Goal: Complete application form

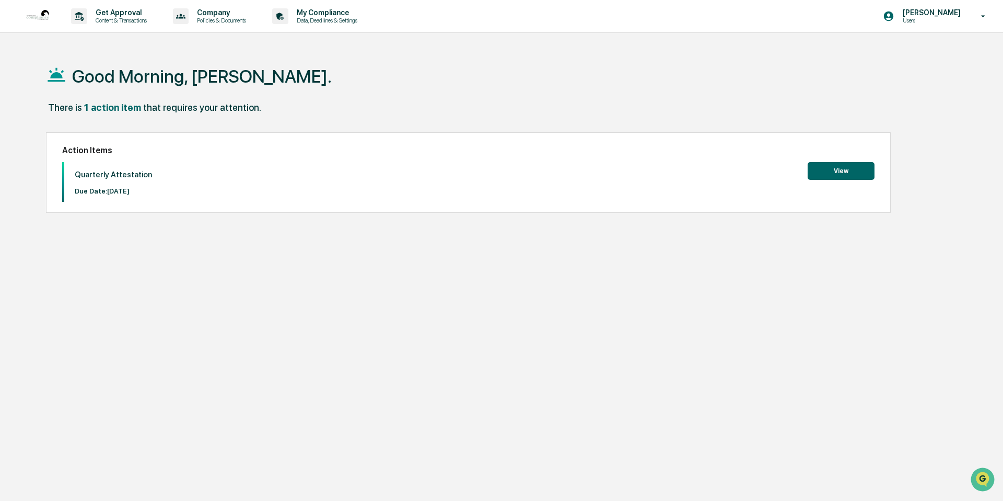
click at [820, 167] on button "View" at bounding box center [841, 171] width 67 height 18
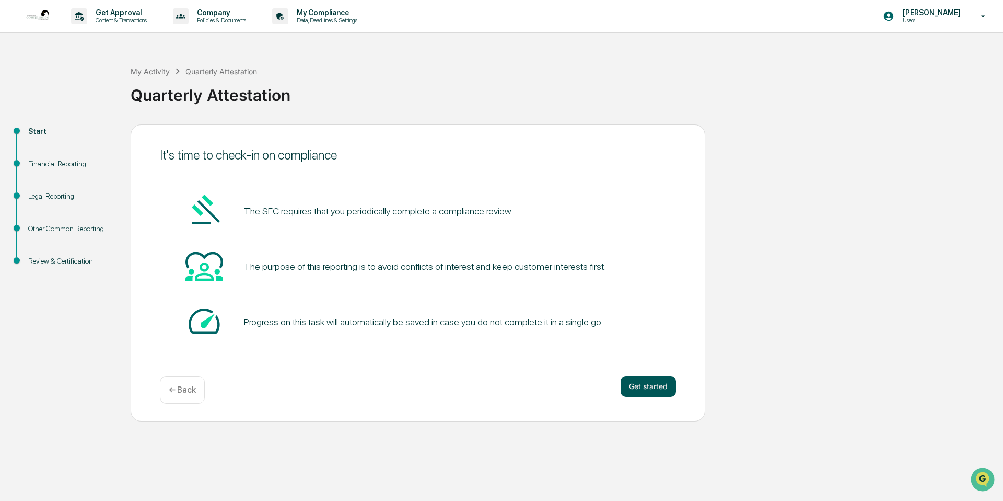
click at [642, 388] on button "Get started" at bounding box center [648, 386] width 55 height 21
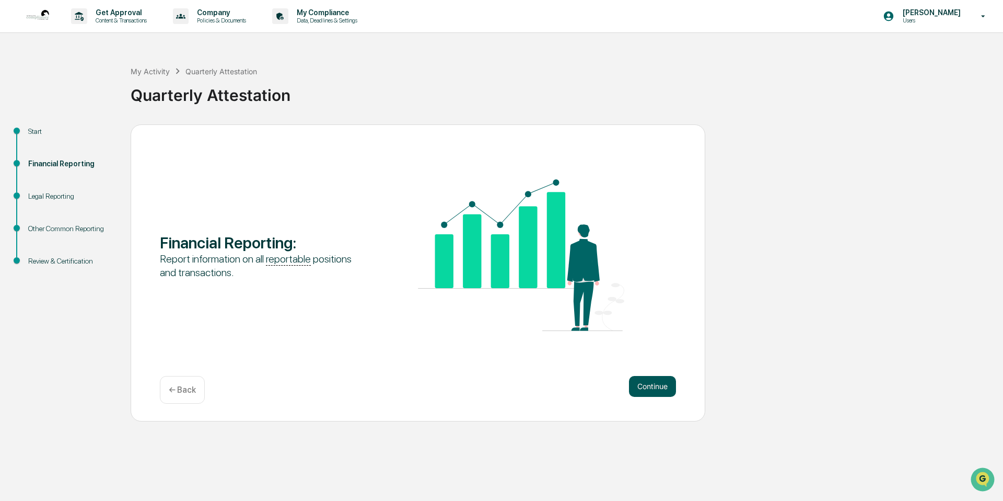
click at [658, 394] on button "Continue" at bounding box center [652, 386] width 47 height 21
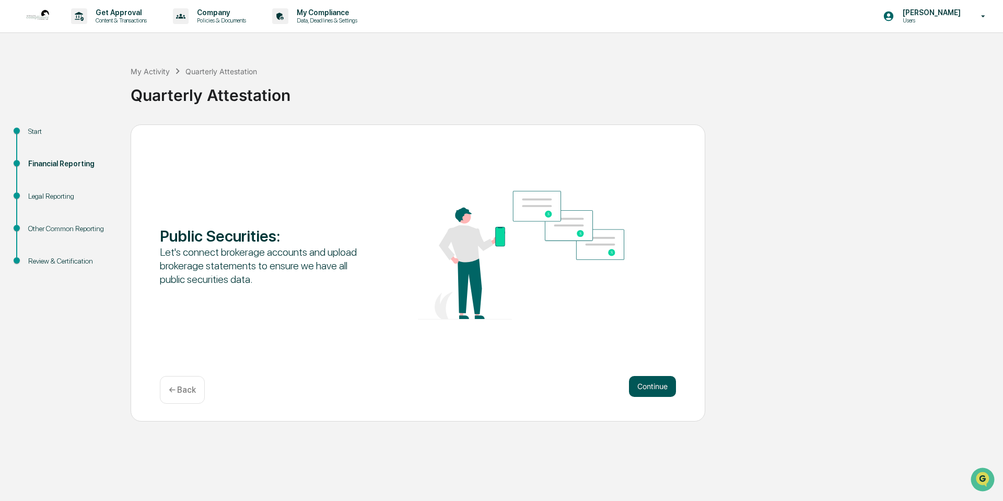
click at [647, 387] on button "Continue" at bounding box center [652, 386] width 47 height 21
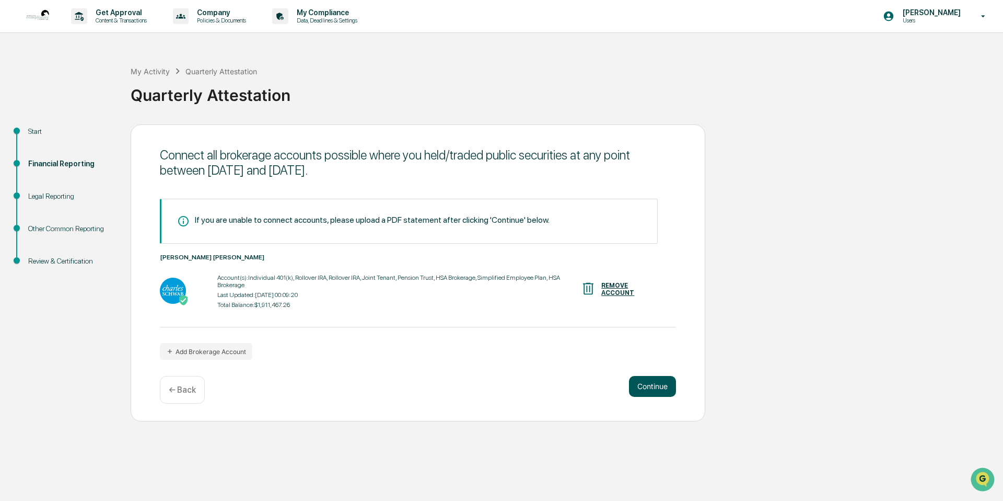
click at [659, 390] on button "Continue" at bounding box center [652, 386] width 47 height 21
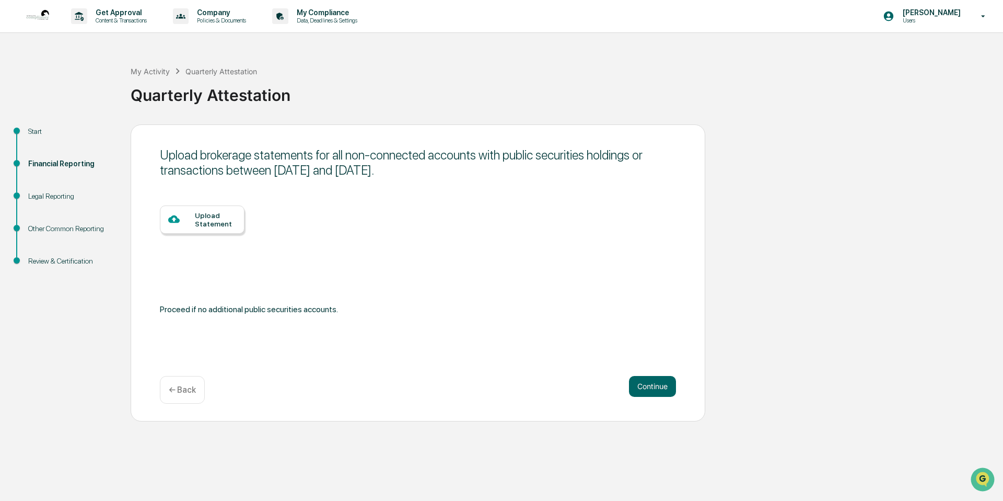
click at [196, 222] on div "Upload Statement" at bounding box center [215, 219] width 41 height 17
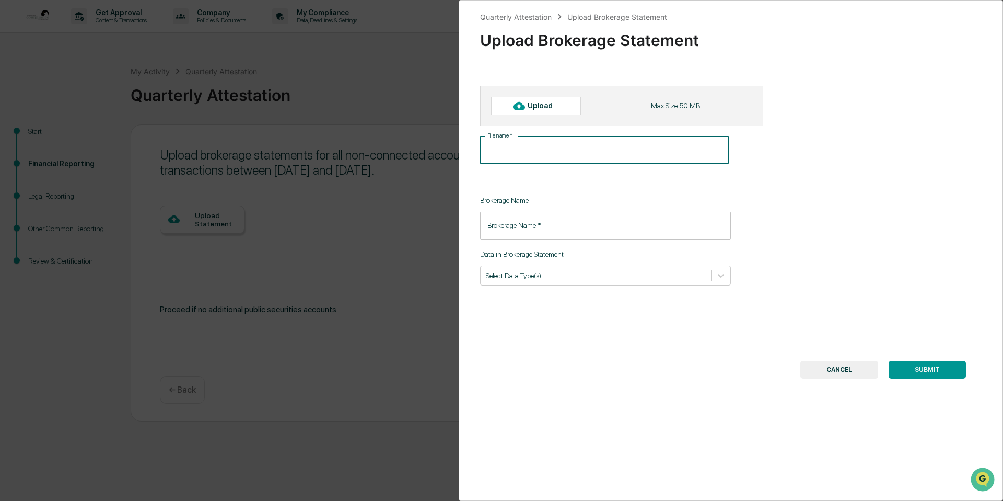
click at [508, 153] on input "File name   *" at bounding box center [604, 150] width 249 height 28
type input "**********"
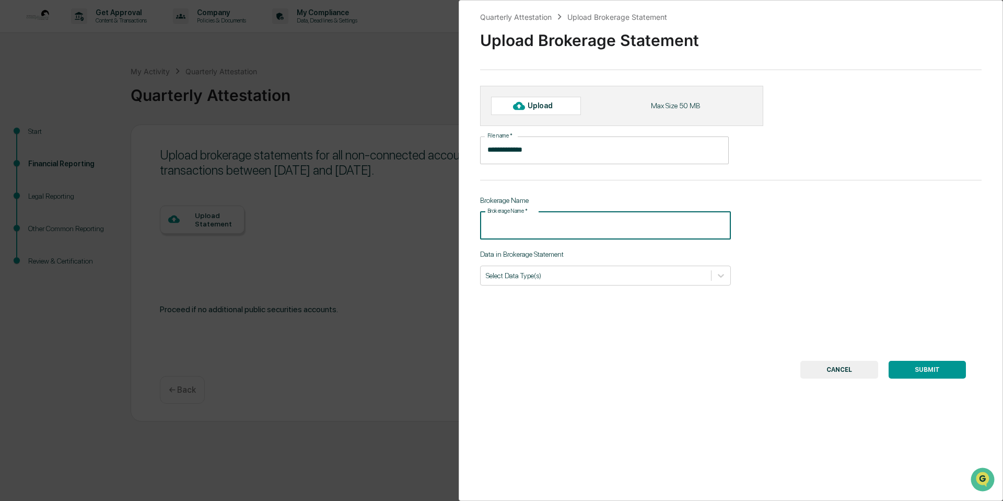
click at [621, 227] on input "Brokerage Name   *" at bounding box center [605, 226] width 251 height 28
type input "******"
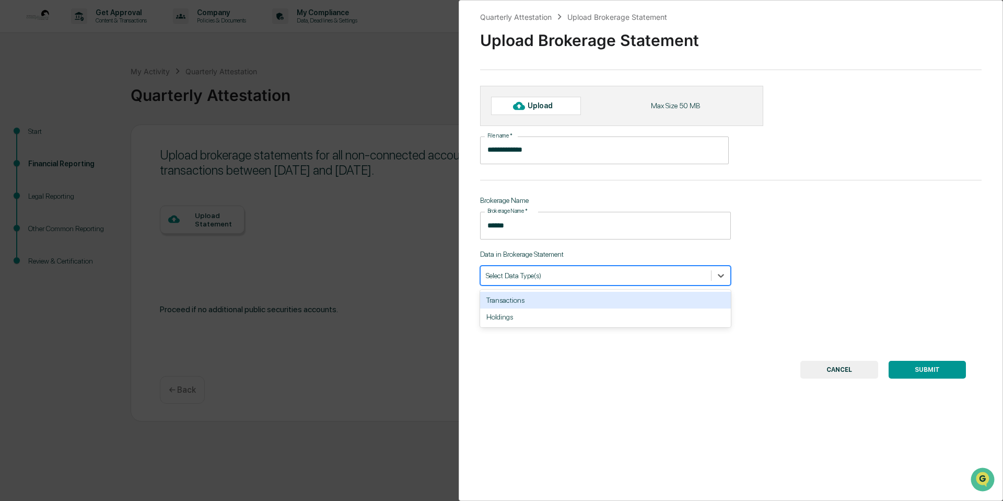
click at [558, 274] on div at bounding box center [596, 275] width 220 height 10
click at [507, 303] on div "Transactions" at bounding box center [605, 300] width 251 height 17
type input "*"
click at [512, 300] on div "Holdings" at bounding box center [605, 300] width 251 height 17
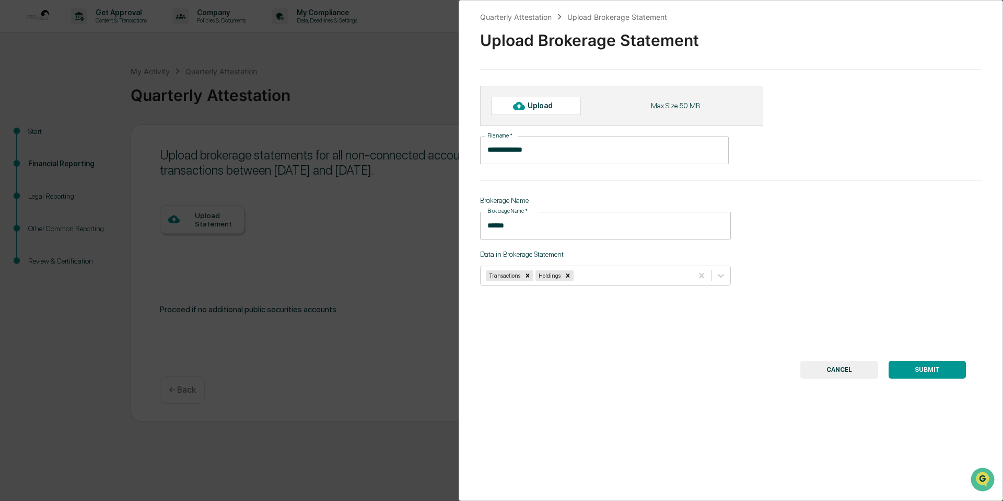
click at [540, 336] on div "**********" at bounding box center [731, 250] width 545 height 501
click at [935, 369] on button "SUBMIT" at bounding box center [927, 370] width 77 height 18
click at [528, 107] on div "Upload" at bounding box center [545, 105] width 34 height 8
click at [811, 372] on button "CANCEL" at bounding box center [840, 370] width 78 height 18
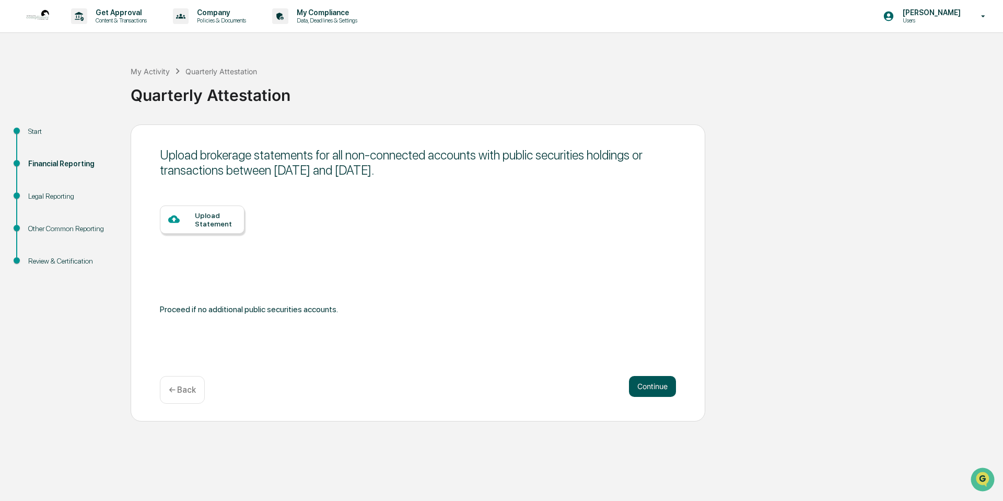
click at [639, 386] on button "Continue" at bounding box center [652, 386] width 47 height 21
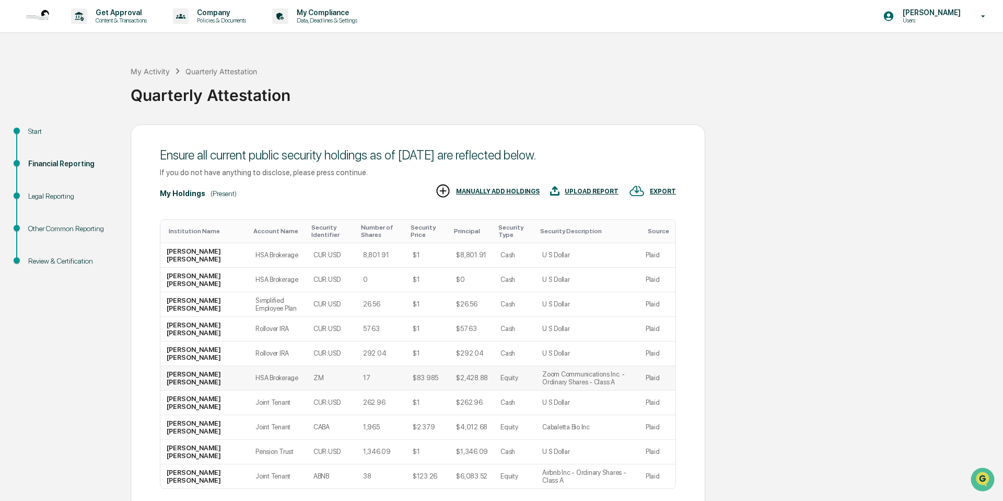
scroll to position [89, 0]
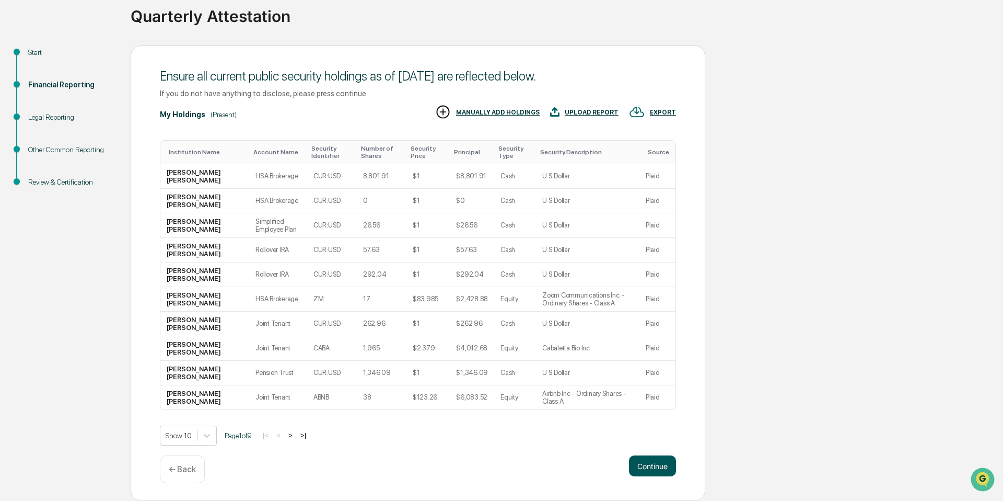
click at [644, 467] on button "Continue" at bounding box center [652, 465] width 47 height 21
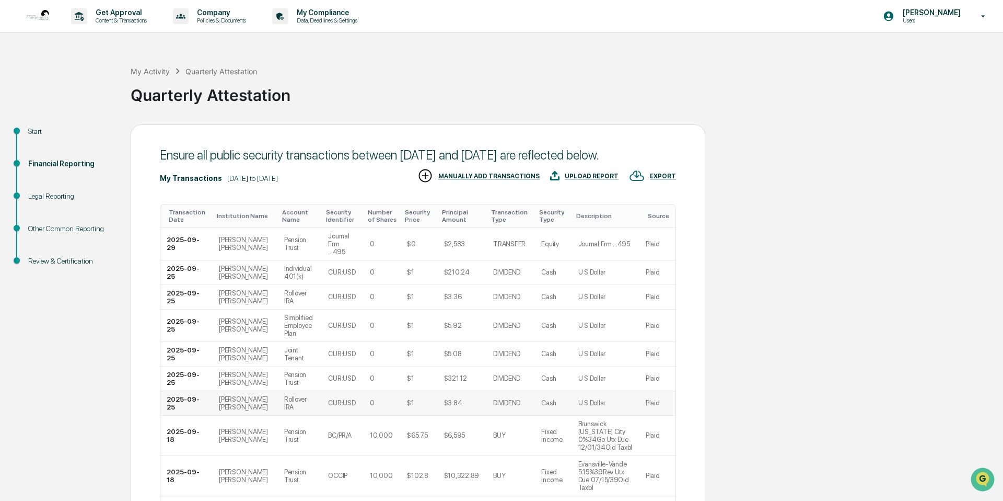
scroll to position [131, 0]
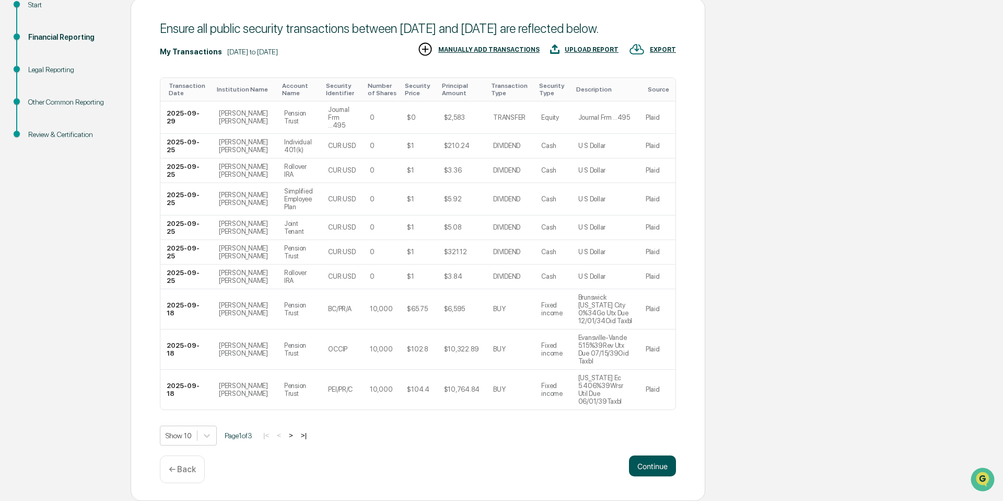
click at [646, 460] on button "Continue" at bounding box center [652, 465] width 47 height 21
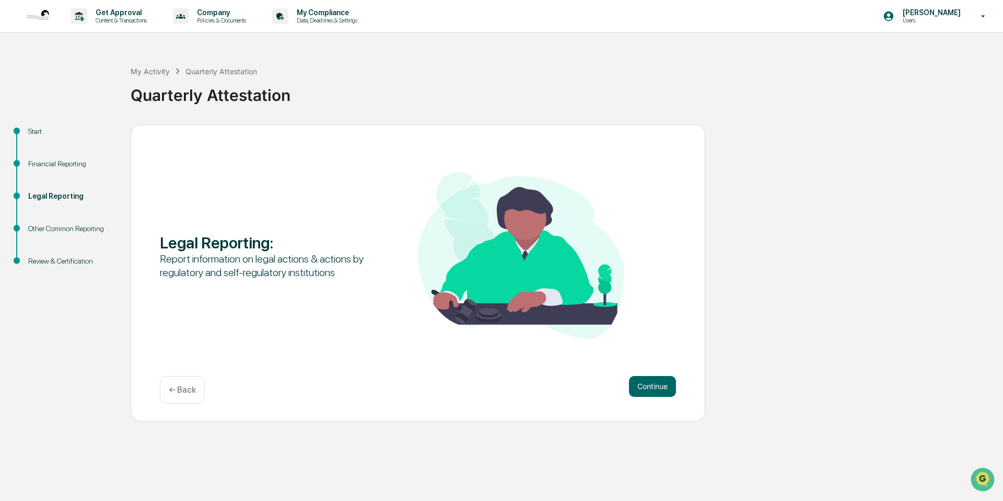
scroll to position [0, 0]
click at [654, 384] on button "Continue" at bounding box center [652, 386] width 47 height 21
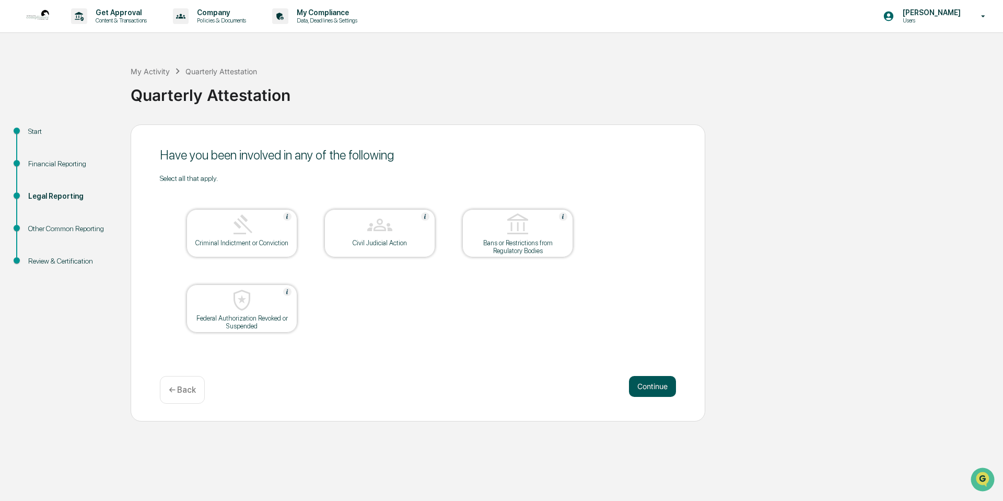
click at [641, 389] on button "Continue" at bounding box center [652, 386] width 47 height 21
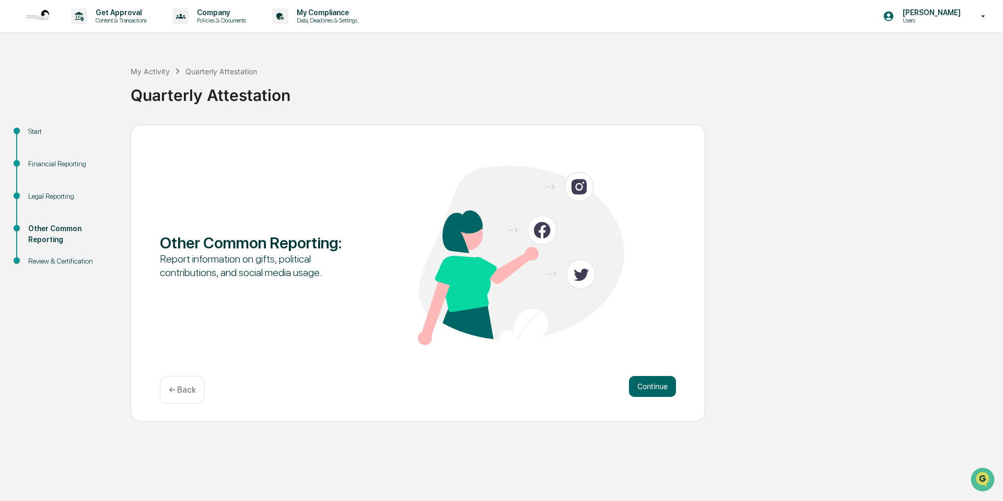
click at [641, 389] on button "Continue" at bounding box center [652, 386] width 47 height 21
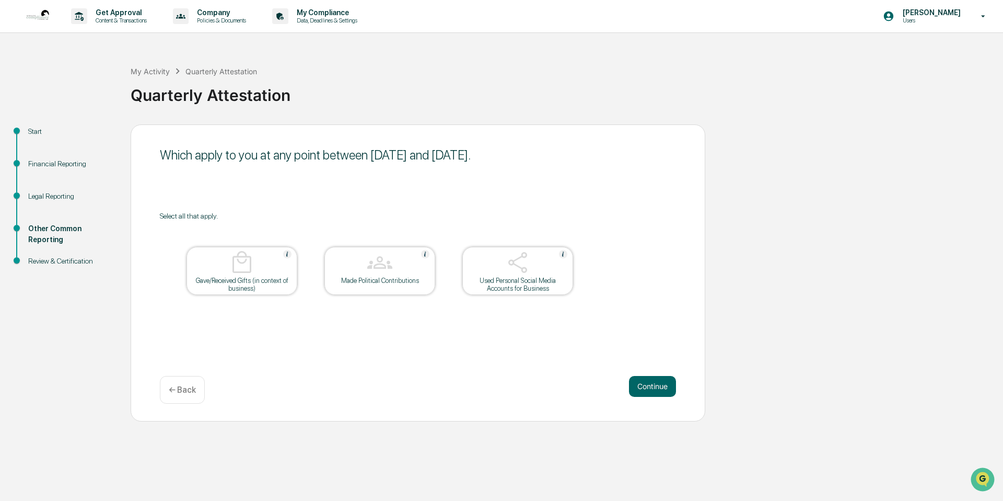
click at [641, 389] on button "Continue" at bounding box center [652, 386] width 47 height 21
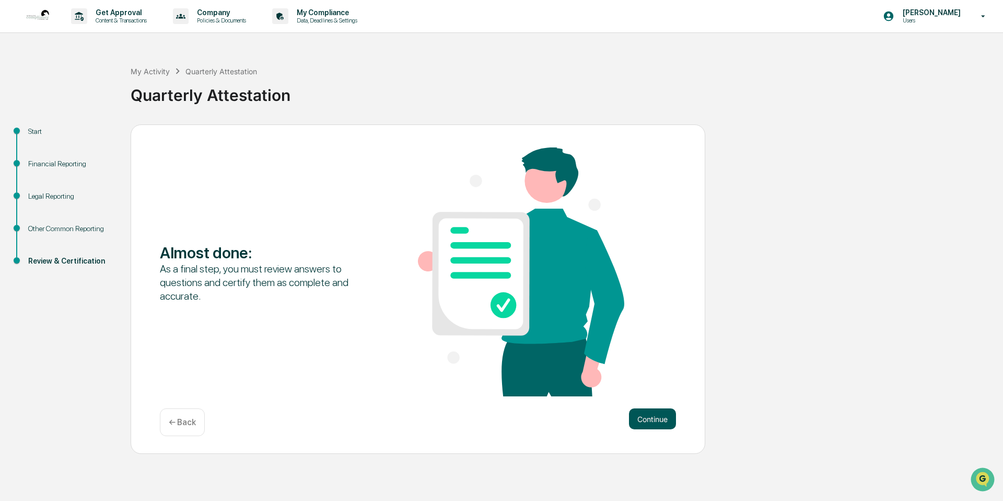
click at [635, 410] on button "Continue" at bounding box center [652, 418] width 47 height 21
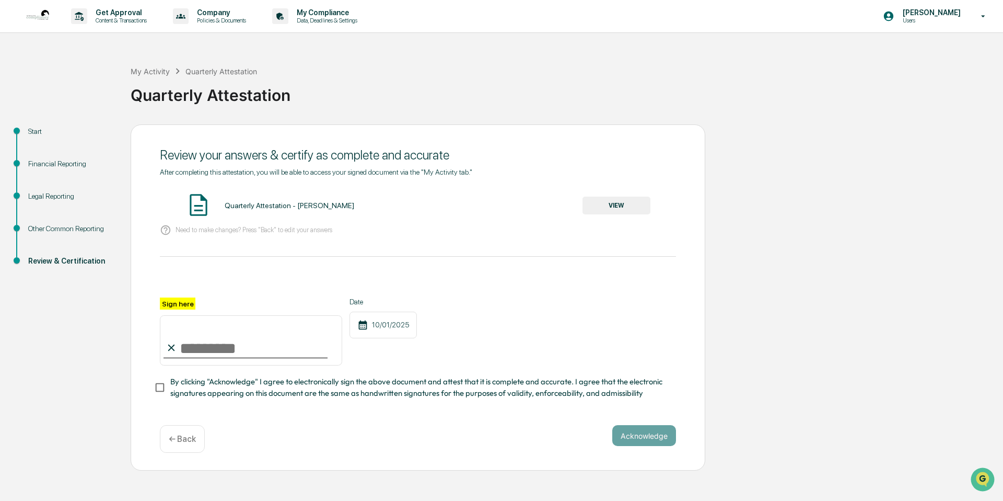
click at [186, 344] on input "Sign here" at bounding box center [251, 340] width 182 height 50
click at [210, 346] on input "**********" at bounding box center [251, 340] width 182 height 50
type input "**********"
click at [641, 439] on button "Acknowledge" at bounding box center [644, 435] width 64 height 21
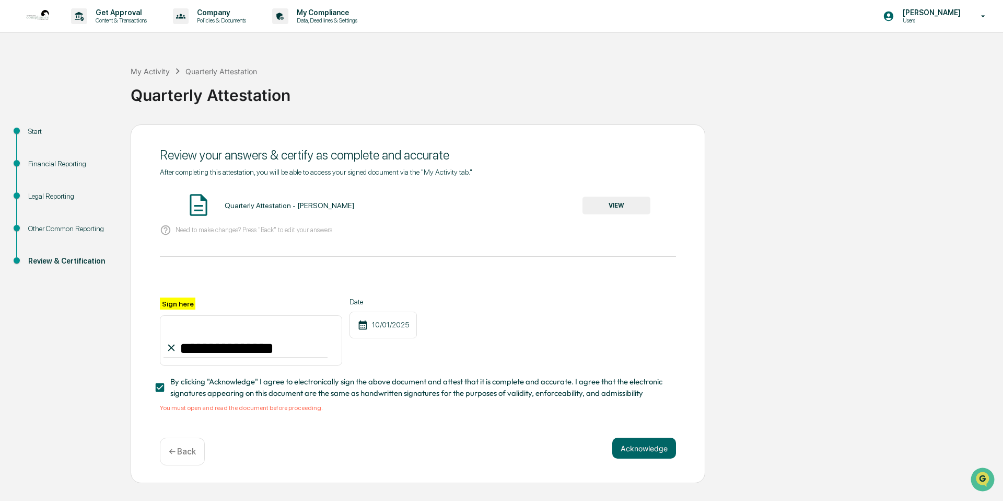
click at [217, 389] on span "By clicking "Acknowledge" I agree to electronically sign the above document and…" at bounding box center [419, 388] width 498 height 24
click at [253, 205] on div "Quarterly Attestation - [PERSON_NAME]" at bounding box center [290, 205] width 130 height 8
click at [608, 209] on button "VIEW" at bounding box center [617, 205] width 68 height 18
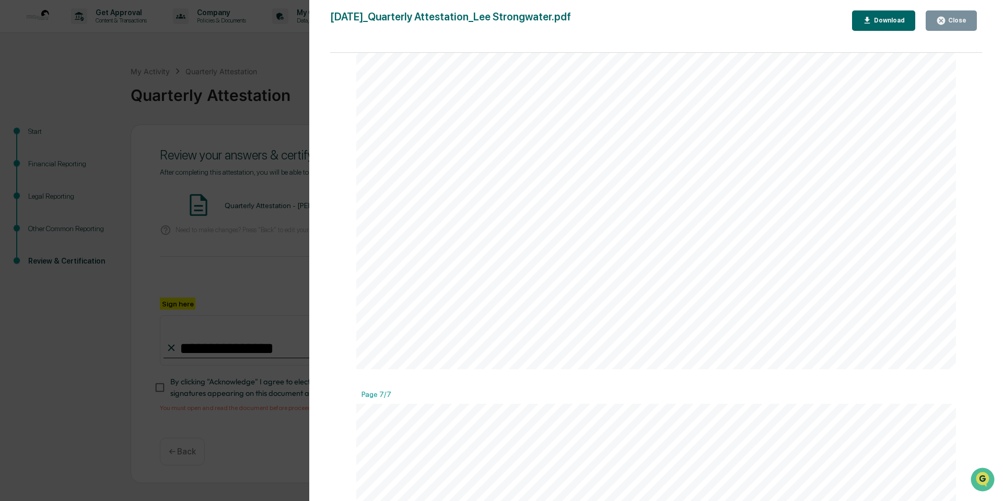
scroll to position [5011, 0]
click at [954, 19] on div "Close" at bounding box center [956, 20] width 20 height 7
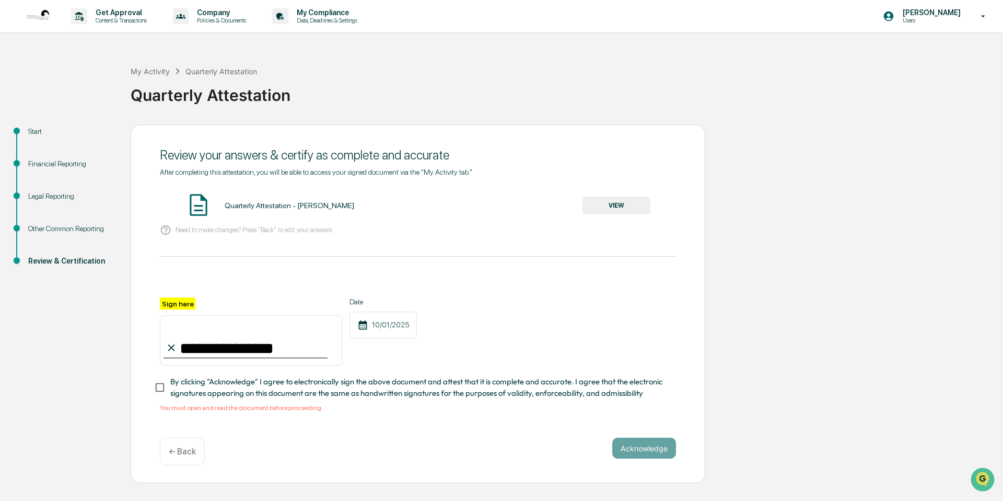
click at [606, 209] on button "VIEW" at bounding box center [617, 205] width 68 height 18
